Goal: Information Seeking & Learning: Learn about a topic

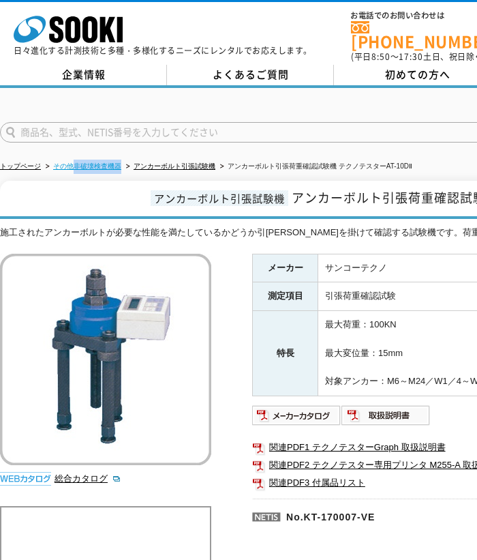
drag, startPoint x: 122, startPoint y: 155, endPoint x: 73, endPoint y: 159, distance: 49.3
click at [73, 159] on ul "トップページ その他非破壊検査機器 アンカーボルト引張試験機 アンカーボルト引張荷重確認試験機 テクノテスターAT-10DⅡ" at bounding box center [334, 167] width 668 height 28
copy ul "非破壊検査機器"
click at [282, 162] on li "アンカーボルト引張荷重確認試験機 テクノテスターAT-10DⅡ" at bounding box center [314, 167] width 195 height 14
drag, startPoint x: 290, startPoint y: 159, endPoint x: 336, endPoint y: 157, distance: 45.7
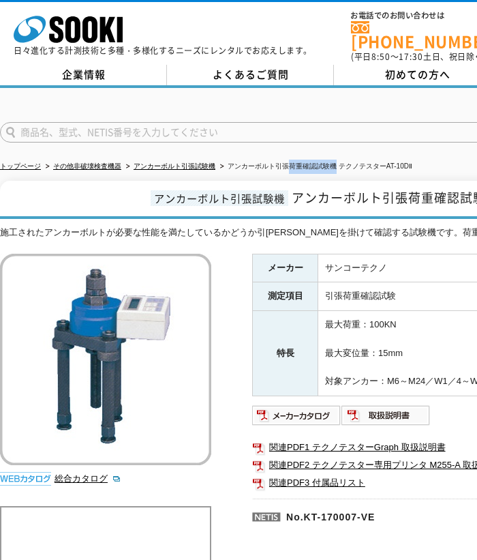
click at [336, 160] on li "アンカーボルト引張荷重確認試験機 テクノテスターAT-10DⅡ" at bounding box center [314, 167] width 195 height 14
copy li "荷重確認試験機"
drag, startPoint x: 105, startPoint y: 224, endPoint x: 44, endPoint y: 226, distance: 60.7
click at [44, 226] on div "施工されたアンカーボルトが必要な性能を満たしているかどうか引[PERSON_NAME]を掛けて確認する試験機です。荷重と変位を同時に測定できます。" at bounding box center [399, 233] width 798 height 14
copy div "アンカーボルト"
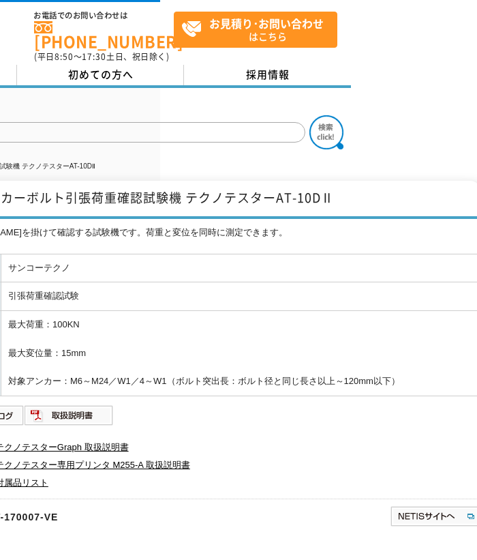
scroll to position [0, 320]
